Goal: Information Seeking & Learning: Find specific fact

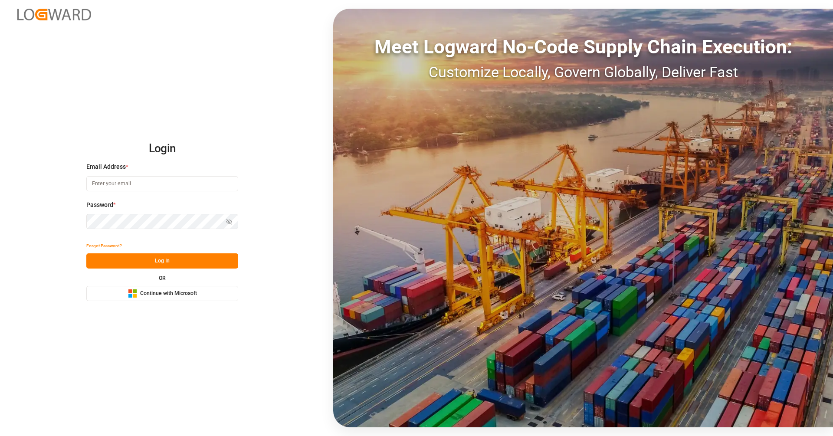
click at [159, 291] on span "Continue with Microsoft" at bounding box center [168, 294] width 57 height 8
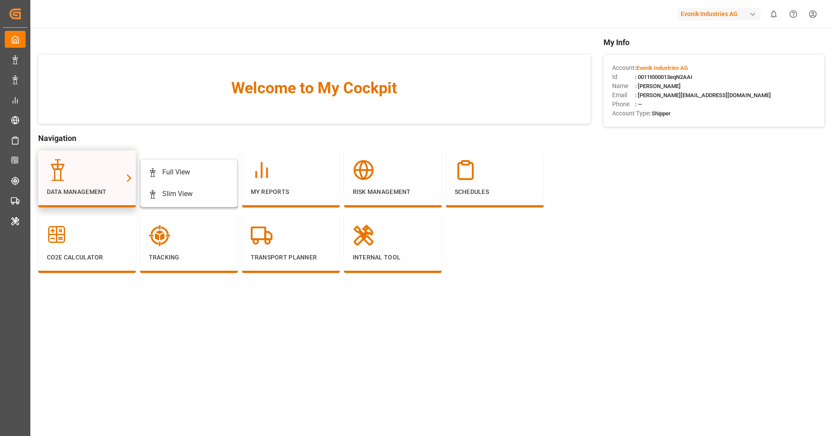
click at [131, 169] on div at bounding box center [128, 178] width 13 height 55
click at [169, 171] on div "Full View" at bounding box center [176, 172] width 28 height 10
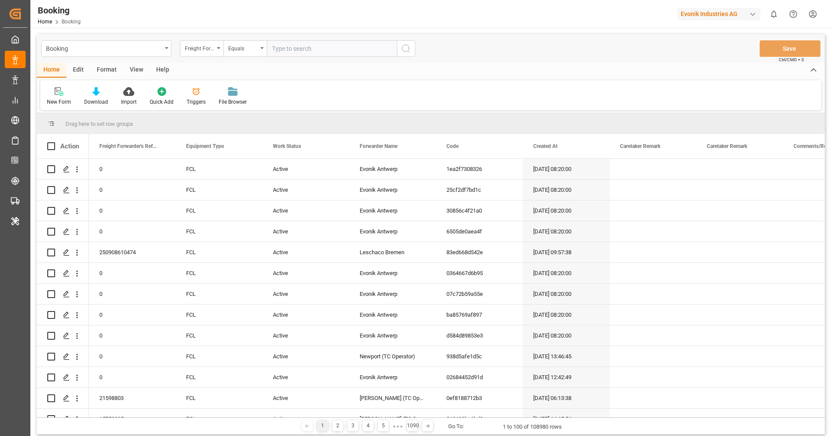
click at [98, 70] on div "Format" at bounding box center [106, 70] width 33 height 15
click at [56, 96] on div "Filter Rows" at bounding box center [59, 96] width 39 height 19
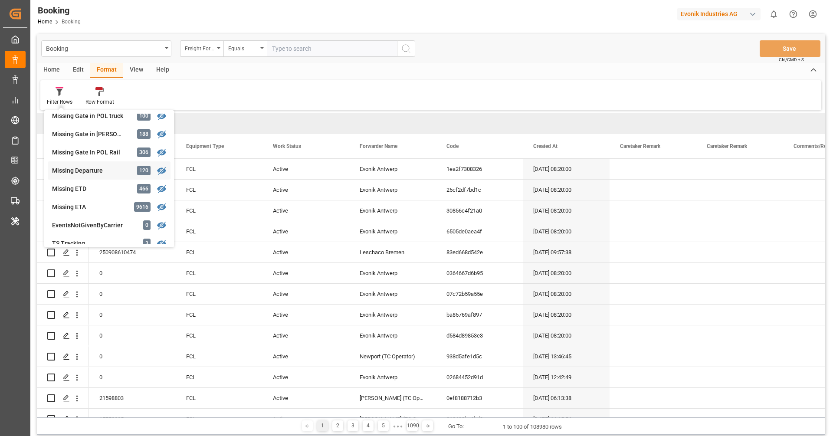
scroll to position [153, 0]
click at [92, 156] on div "Missing Gate In POL Rail 306" at bounding box center [109, 152] width 123 height 18
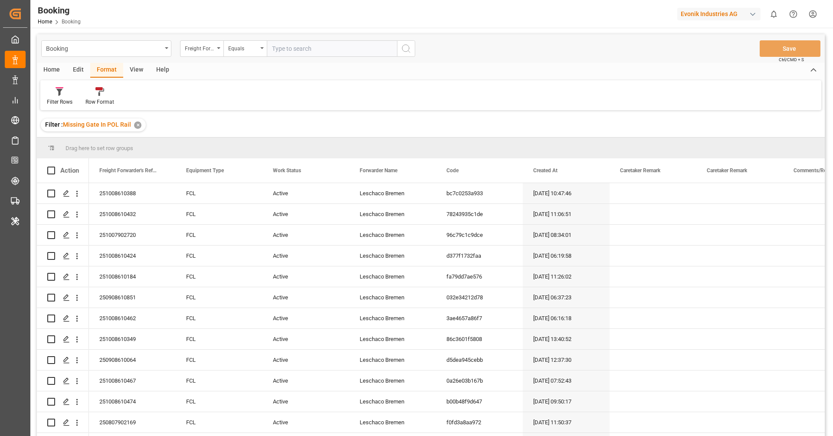
click at [137, 76] on div "View" at bounding box center [136, 70] width 26 height 15
click at [59, 100] on div "Default" at bounding box center [55, 102] width 17 height 8
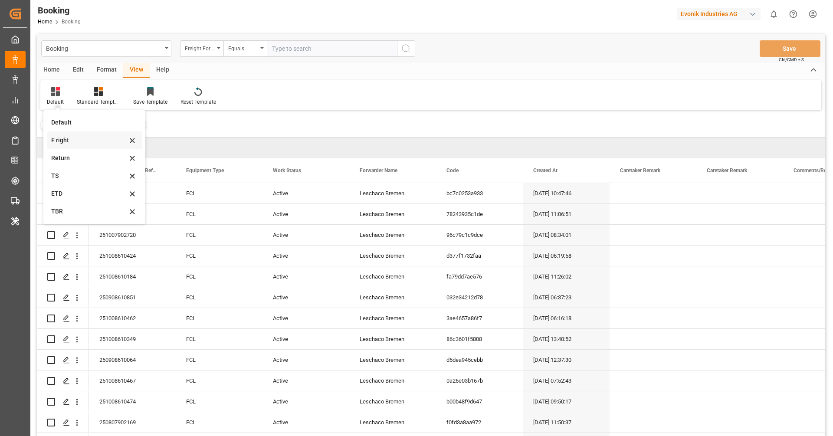
click at [81, 144] on div "F right" at bounding box center [89, 140] width 76 height 9
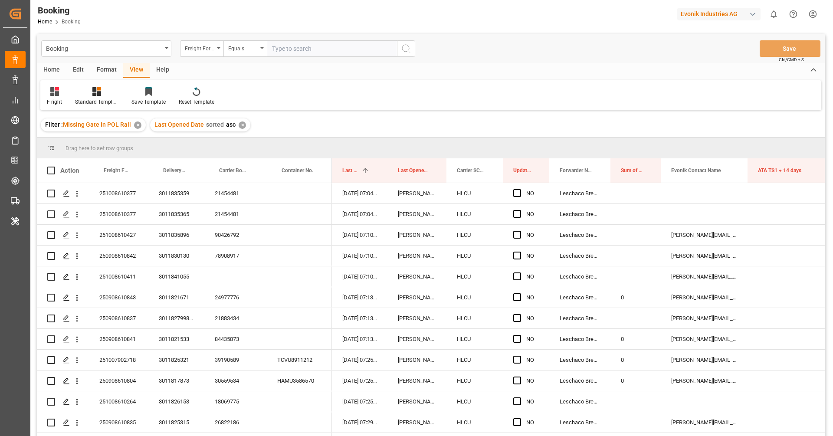
click at [100, 74] on div "Format" at bounding box center [106, 70] width 33 height 15
drag, startPoint x: 464, startPoint y: 168, endPoint x: 460, endPoint y: 148, distance: 20.4
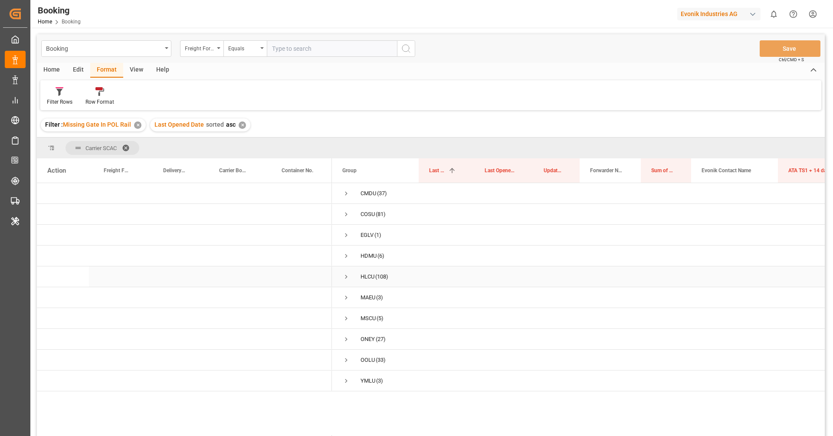
click at [365, 284] on div "HLCU" at bounding box center [367, 277] width 14 height 20
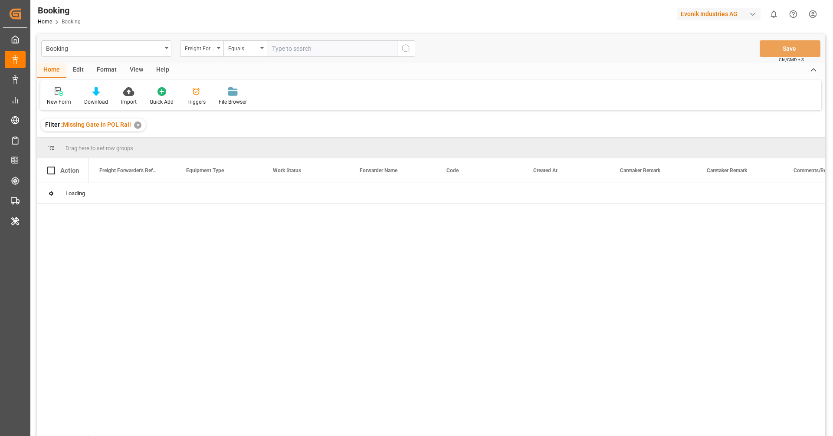
click at [136, 72] on div "View" at bounding box center [136, 70] width 26 height 15
click at [53, 104] on div "Default" at bounding box center [55, 102] width 17 height 8
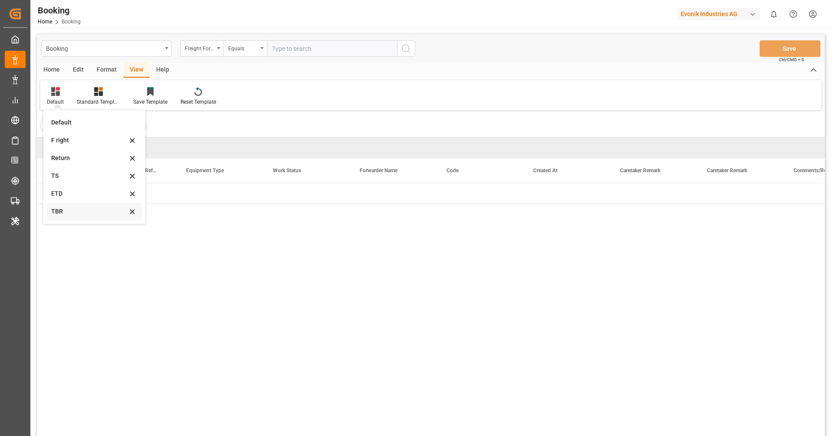
click at [69, 203] on div "TBR" at bounding box center [94, 212] width 95 height 18
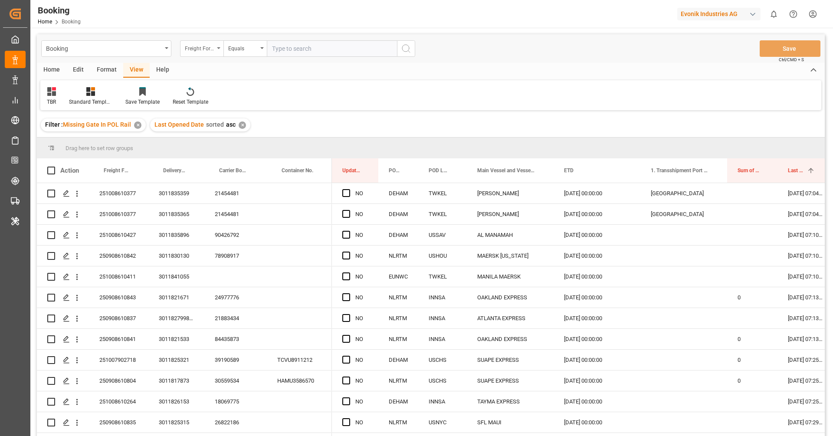
click at [210, 47] on div "Freight Forwarder's Reference No." at bounding box center [199, 48] width 29 height 10
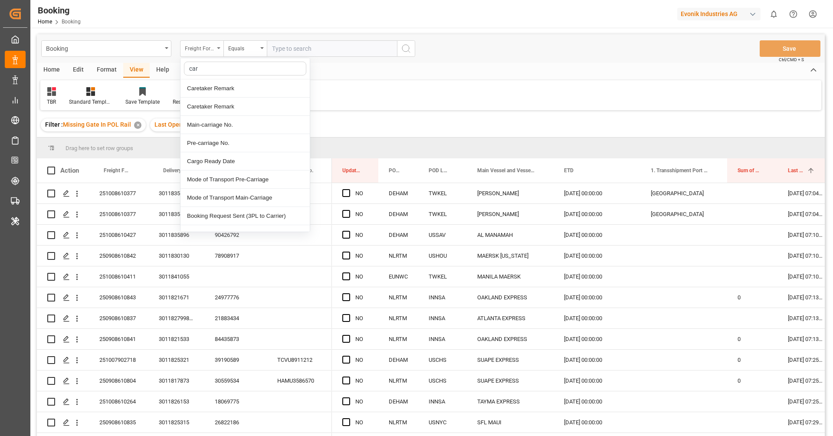
type input "[PERSON_NAME]"
click at [226, 181] on div "Carrier SCAC" at bounding box center [244, 179] width 129 height 18
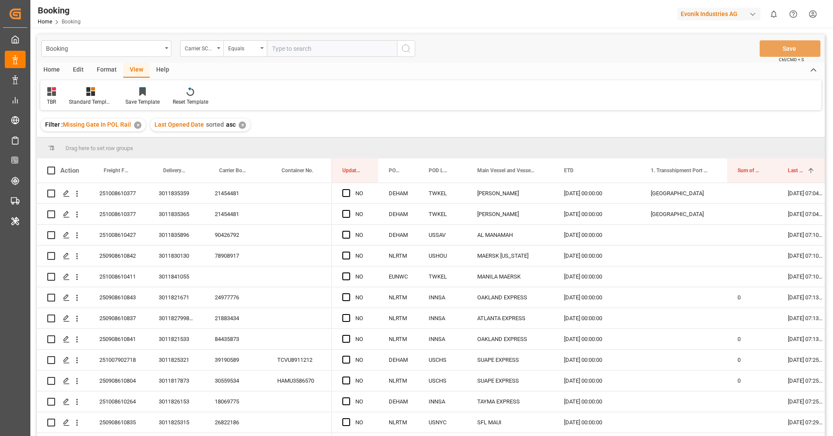
click at [298, 49] on input "text" at bounding box center [332, 48] width 130 height 16
type input "hlcu"
click at [411, 53] on icon "search button" at bounding box center [406, 48] width 10 height 10
